Goal: Check status: Check status

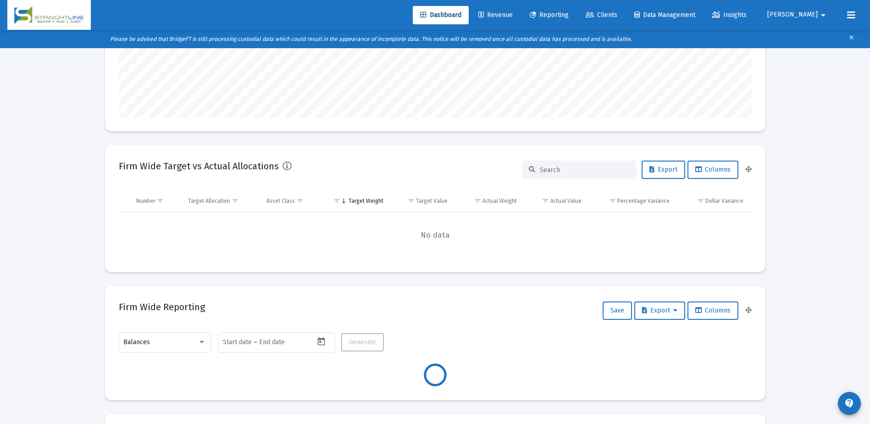
scroll to position [229, 0]
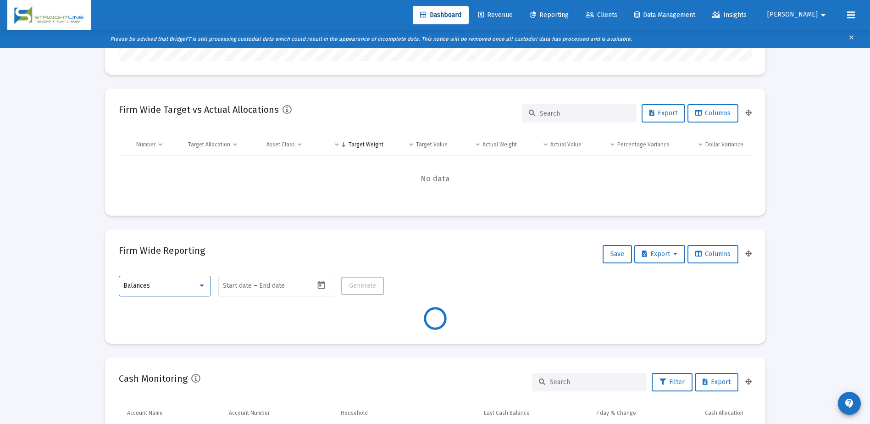
click at [200, 283] on div at bounding box center [202, 285] width 8 height 7
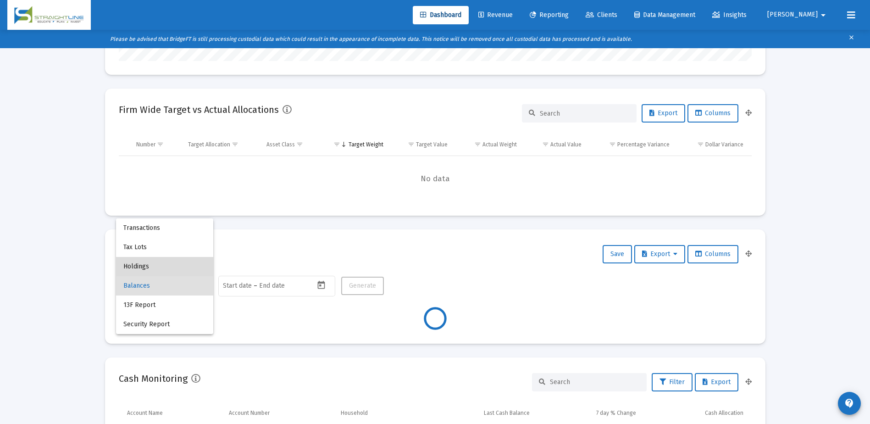
type input "[DATE]"
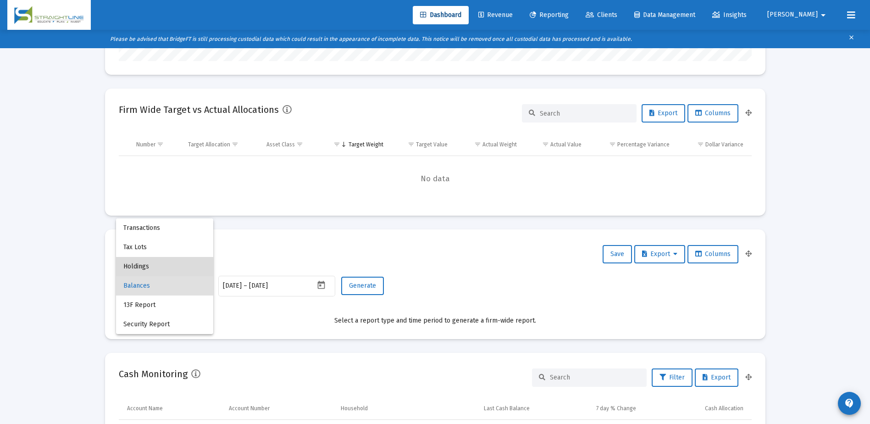
click at [169, 268] on span "Holdings" at bounding box center [164, 266] width 83 height 19
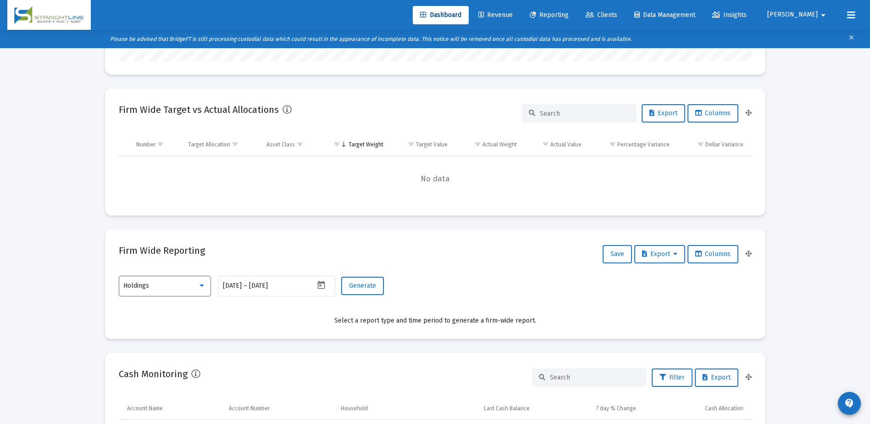
scroll to position [183, 296]
click at [293, 288] on input "[DATE]" at bounding box center [271, 285] width 44 height 7
click at [318, 285] on icon "Open calendar" at bounding box center [321, 285] width 7 height 8
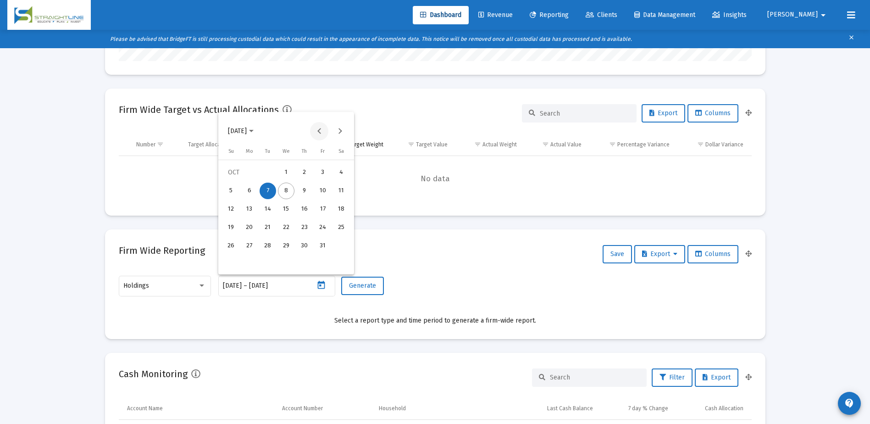
click at [318, 131] on button "Previous month" at bounding box center [319, 131] width 18 height 18
click at [318, 132] on button "Previous month" at bounding box center [319, 131] width 18 height 18
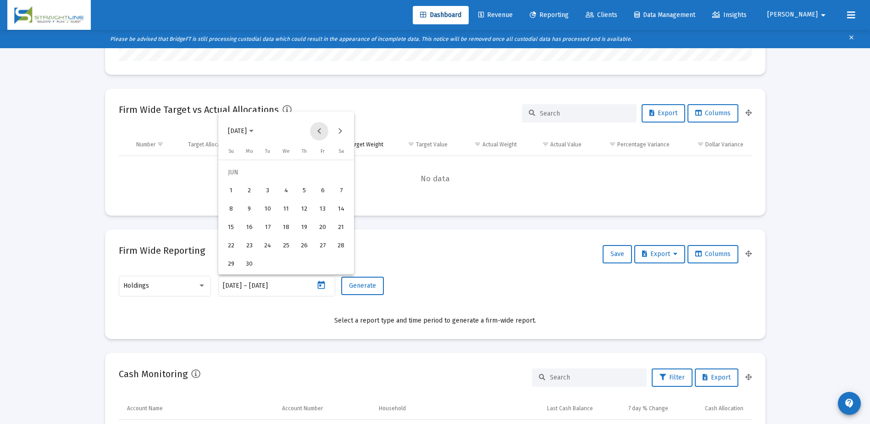
click at [318, 132] on button "Previous month" at bounding box center [319, 131] width 18 height 18
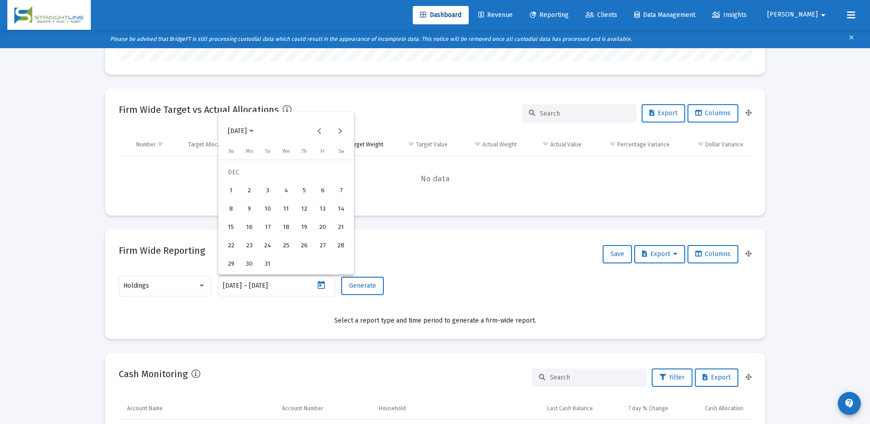
click at [270, 267] on div "31" at bounding box center [268, 264] width 17 height 17
type input "[DATE]"
click at [270, 267] on div "31" at bounding box center [268, 264] width 17 height 17
type input "[DATE]"
click at [374, 287] on span "Generate" at bounding box center [362, 286] width 27 height 8
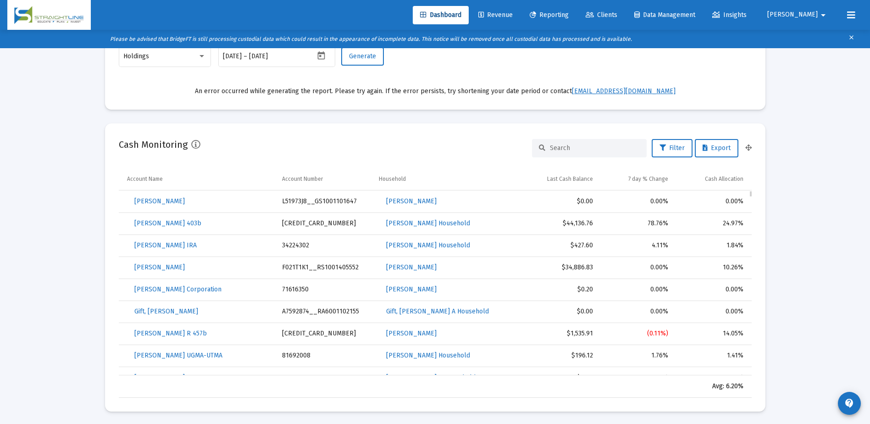
scroll to position [229, 0]
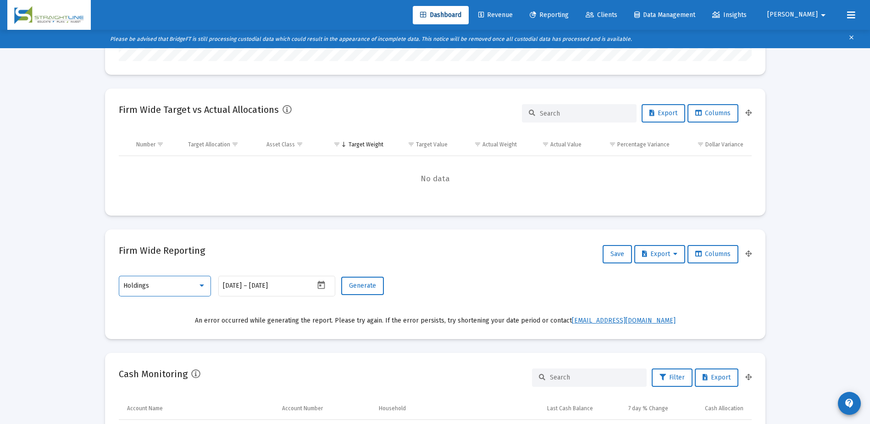
click at [200, 288] on div at bounding box center [202, 285] width 8 height 7
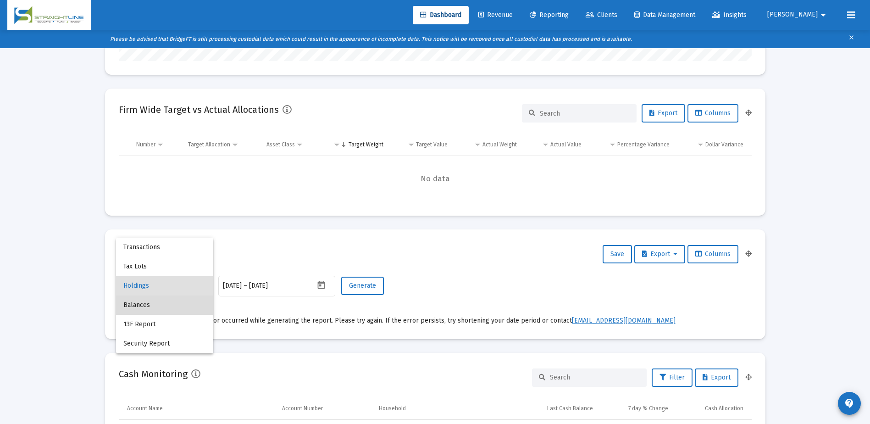
click at [159, 305] on span "Balances" at bounding box center [164, 304] width 83 height 19
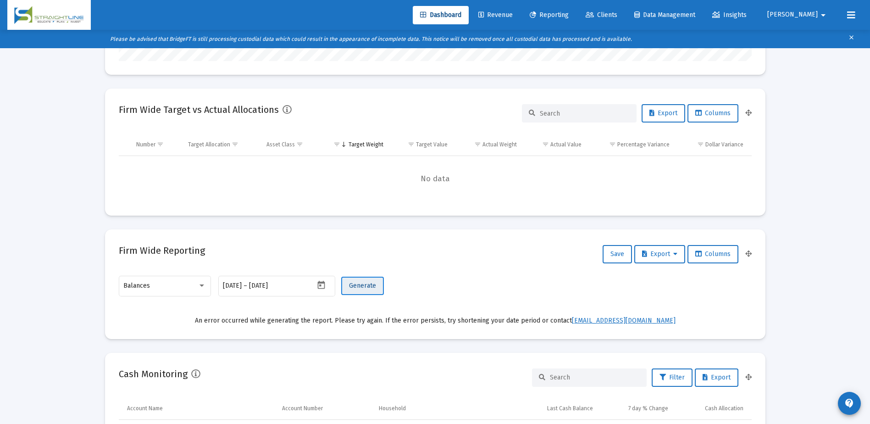
click at [365, 287] on span "Generate" at bounding box center [362, 286] width 27 height 8
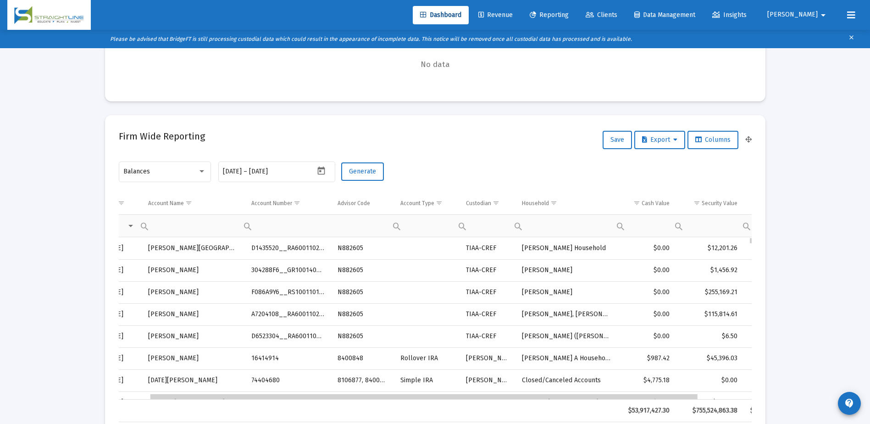
scroll to position [0, 0]
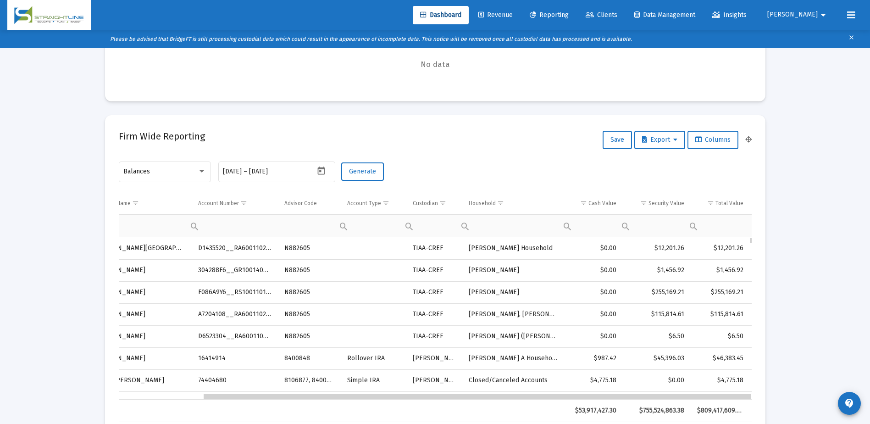
drag, startPoint x: 656, startPoint y: 398, endPoint x: 756, endPoint y: 396, distance: 100.0
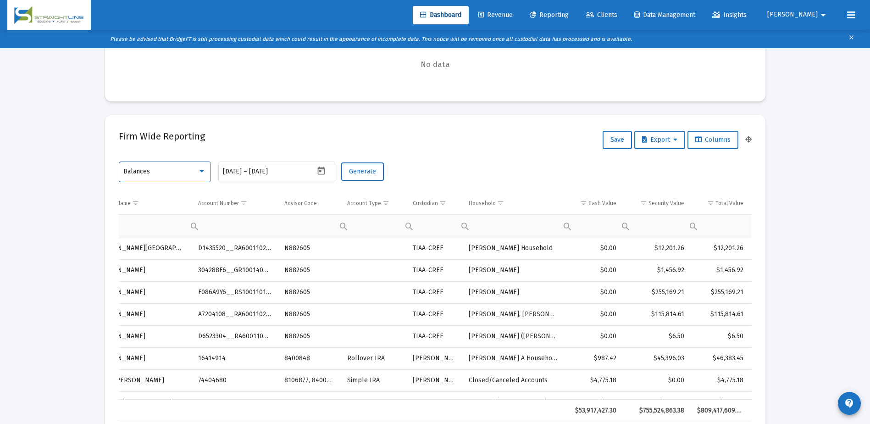
click at [180, 170] on div "Balances" at bounding box center [160, 171] width 74 height 7
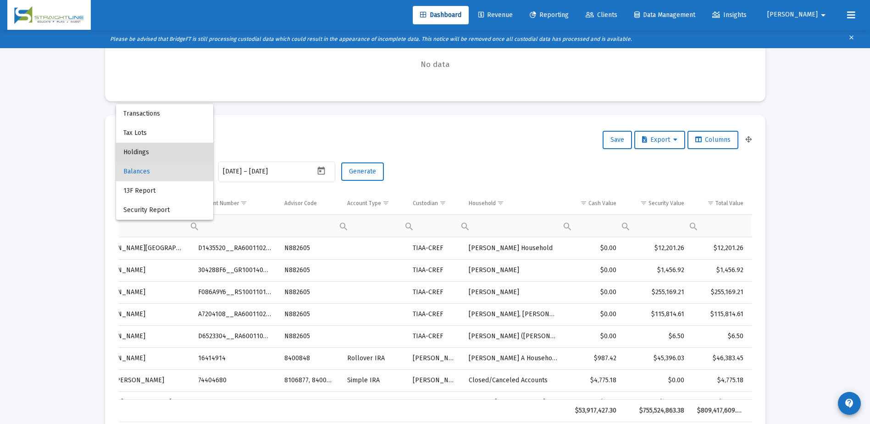
click at [137, 158] on span "Holdings" at bounding box center [164, 152] width 83 height 19
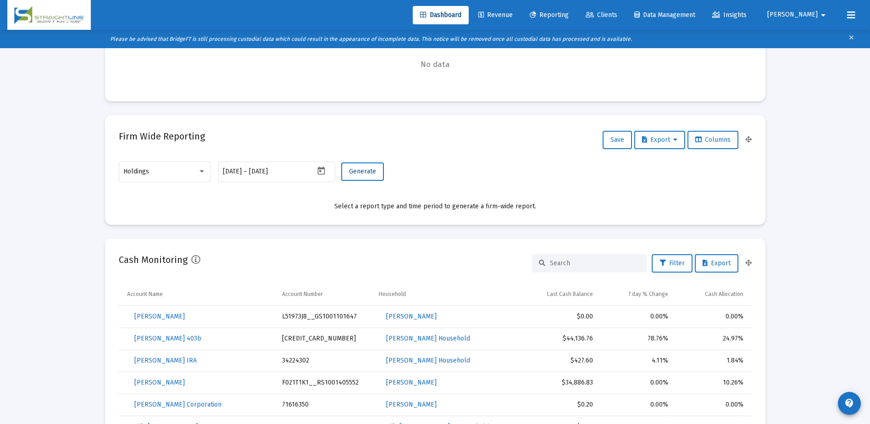
drag, startPoint x: 355, startPoint y: 169, endPoint x: 332, endPoint y: 204, distance: 41.5
click at [332, 204] on mat-card-content "Holdings [DATE] [DATE] – [DATE] Generate Select a report type and time period t…" at bounding box center [435, 185] width 633 height 51
click at [318, 176] on button "Open calendar" at bounding box center [321, 170] width 13 height 13
click at [251, 334] on div "30" at bounding box center [249, 335] width 17 height 17
type input "[DATE]"
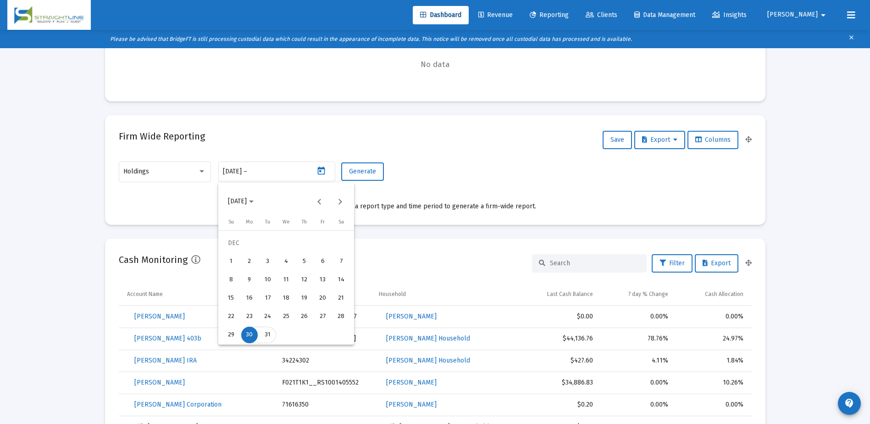
click at [270, 331] on div "31" at bounding box center [268, 335] width 17 height 17
type input "[DATE]"
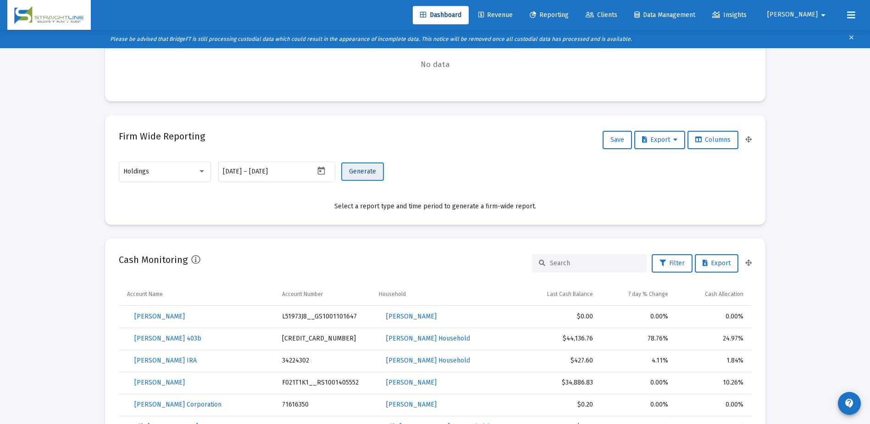
click at [364, 171] on span "Generate" at bounding box center [362, 171] width 27 height 8
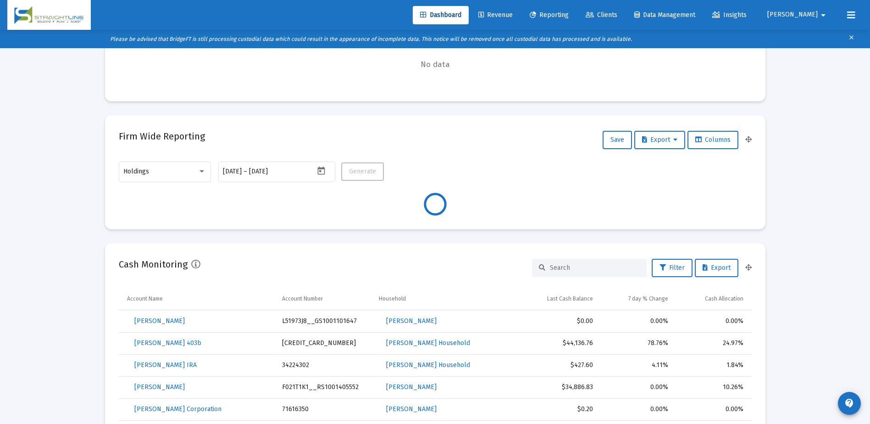
click at [120, 268] on h2 "Cash Monitoring" at bounding box center [153, 264] width 69 height 15
